Goal: Task Accomplishment & Management: Use online tool/utility

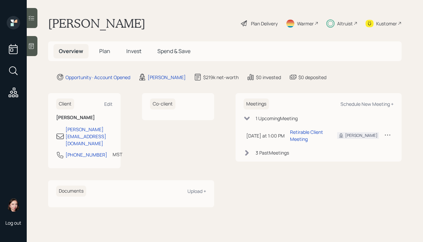
click at [251, 23] on div "Plan Delivery" at bounding box center [264, 23] width 27 height 7
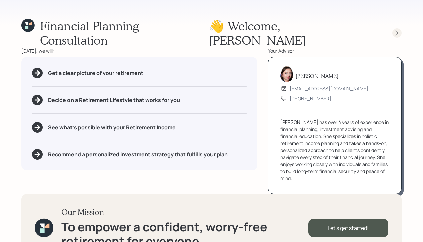
click at [398, 30] on icon at bounding box center [397, 33] width 3 height 6
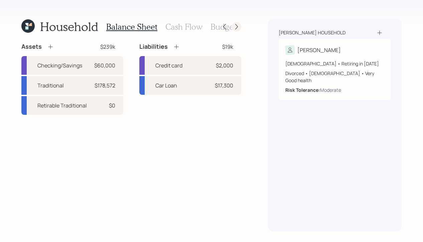
click at [237, 25] on icon at bounding box center [236, 26] width 7 height 7
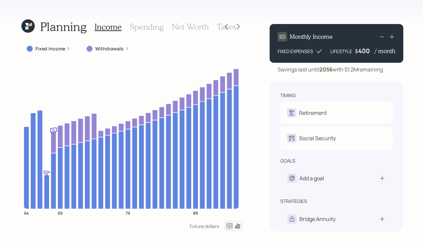
click at [152, 28] on h3 "Spending" at bounding box center [147, 27] width 34 height 10
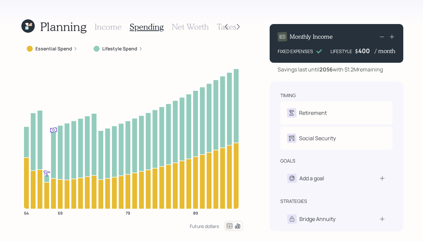
click at [110, 26] on h3 "Income" at bounding box center [108, 27] width 27 height 10
